Goal: Information Seeking & Learning: Learn about a topic

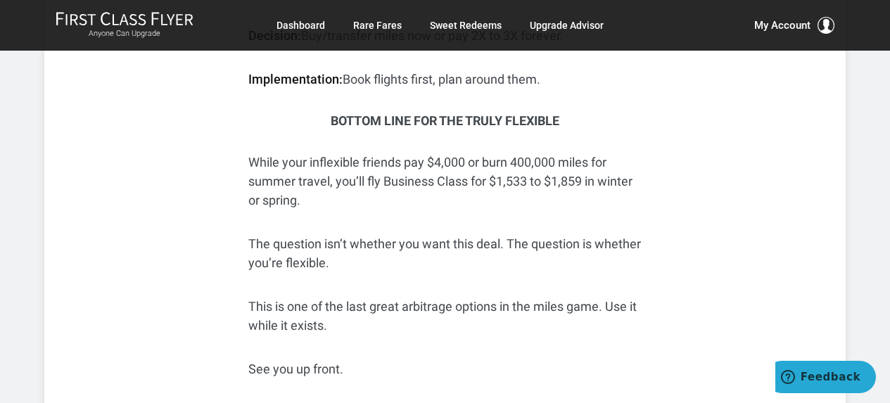
scroll to position [5517, 0]
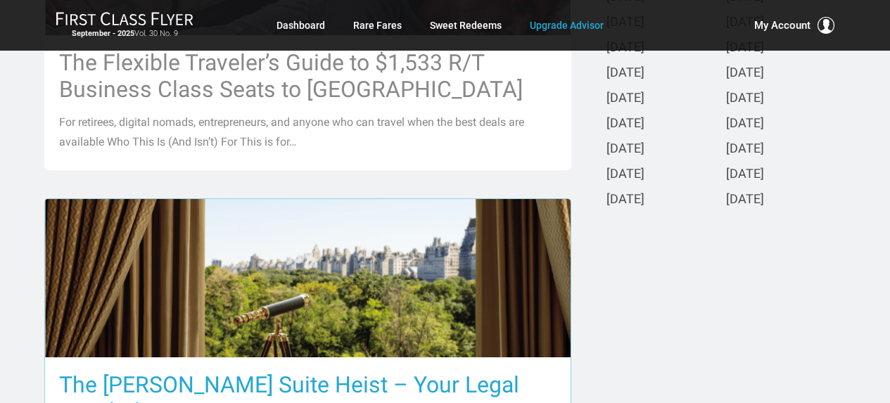
scroll to position [530, 0]
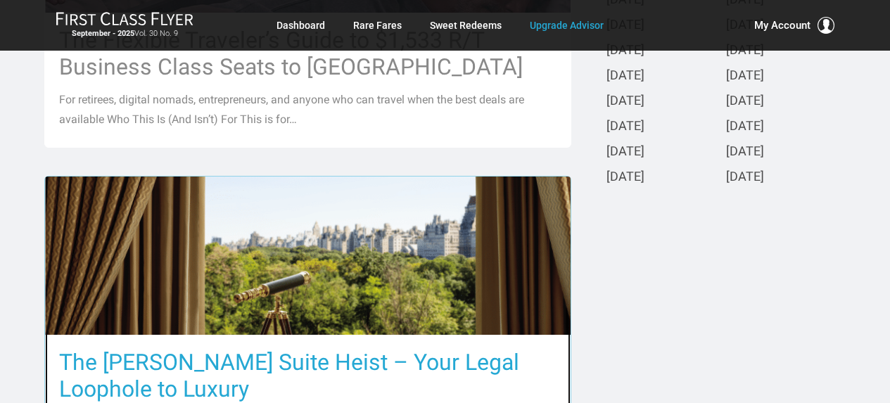
click at [455, 239] on img at bounding box center [307, 256] width 525 height 350
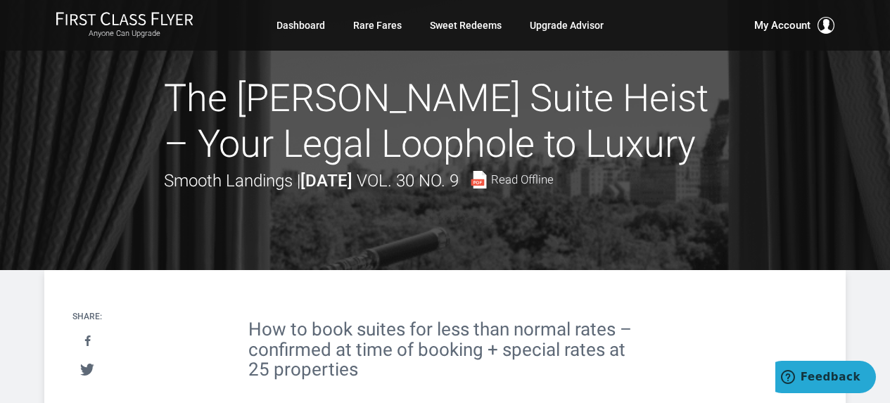
click at [592, 111] on h1 "The [PERSON_NAME] Suite Heist – Your Legal Loophole to Luxury" at bounding box center [445, 121] width 563 height 91
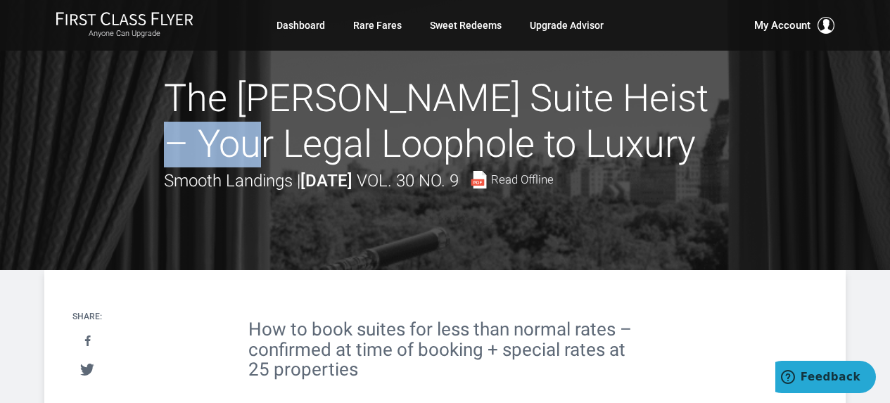
click at [592, 111] on h1 "The [PERSON_NAME] Suite Heist – Your Legal Loophole to Luxury" at bounding box center [445, 121] width 563 height 91
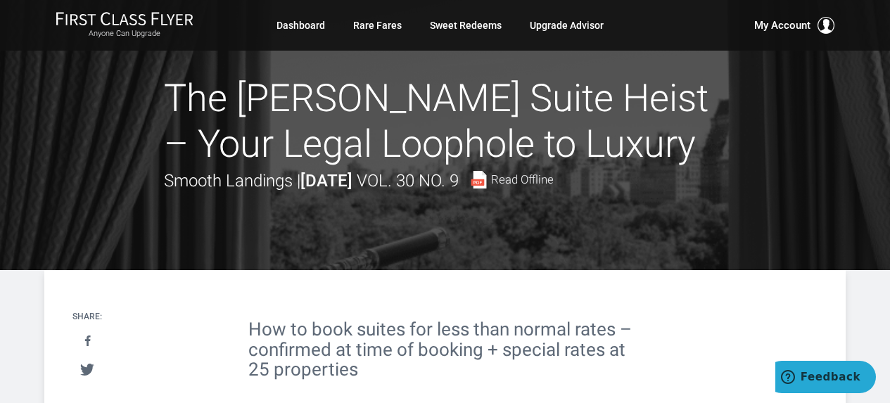
click at [727, 142] on div at bounding box center [445, 135] width 890 height 270
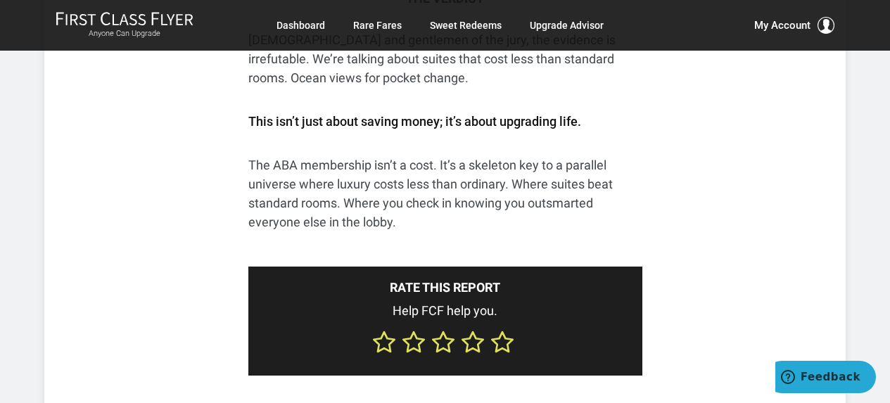
scroll to position [6049, 0]
